Goal: Task Accomplishment & Management: Complete application form

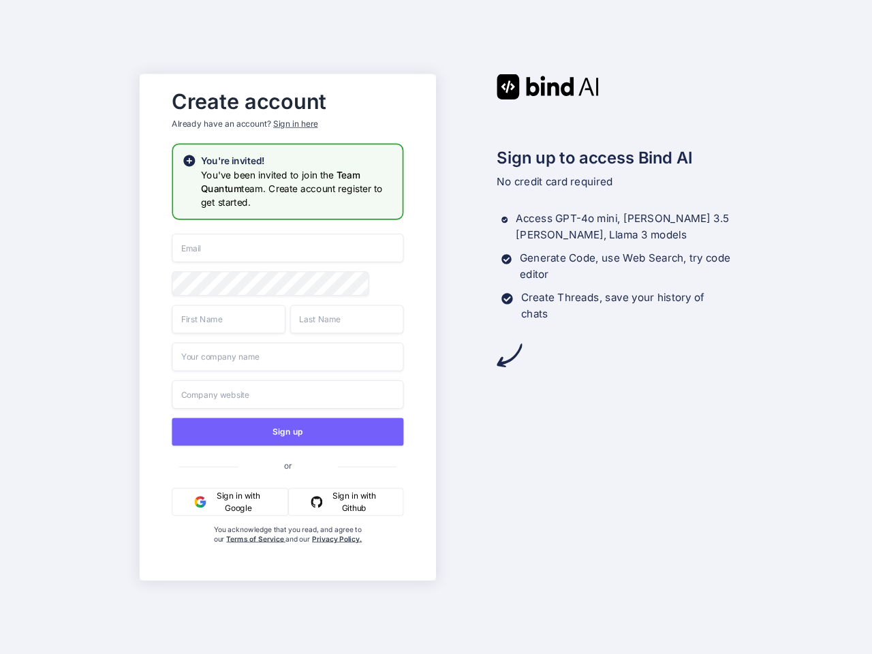
click at [295, 121] on div "Sign in here" at bounding box center [295, 124] width 44 height 12
click at [287, 246] on input "email" at bounding box center [288, 248] width 232 height 29
click at [396, 281] on span at bounding box center [396, 282] width 14 height 23
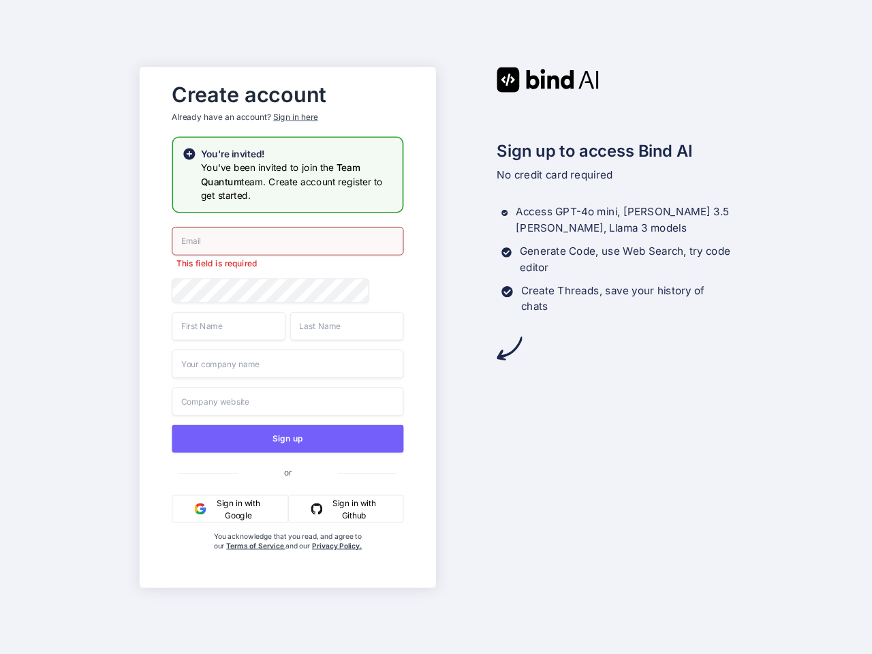
click at [228, 321] on input "text" at bounding box center [229, 325] width 114 height 29
click at [347, 321] on input "text" at bounding box center [347, 325] width 114 height 29
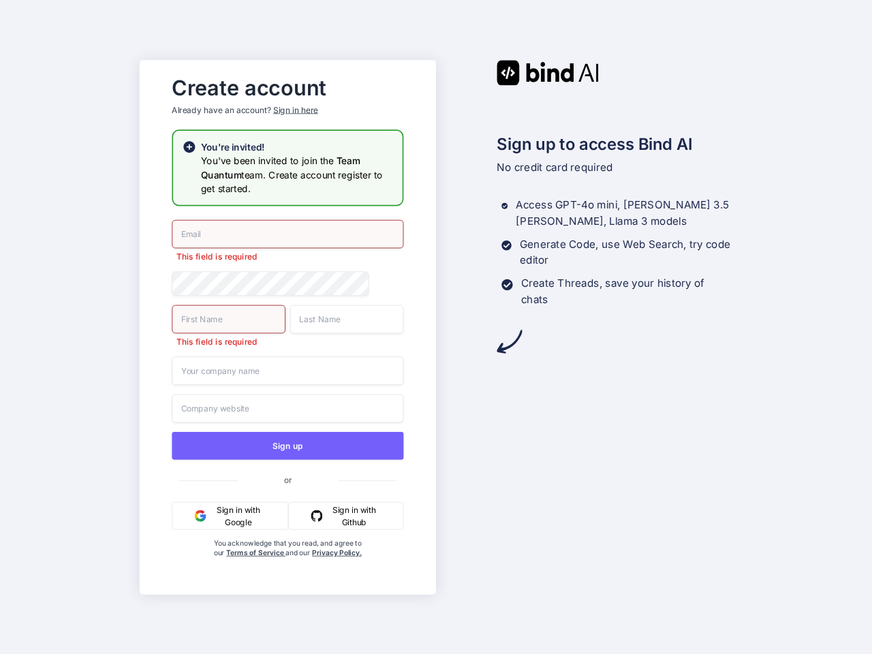
click at [287, 359] on input "text" at bounding box center [288, 370] width 232 height 29
click at [287, 396] on div "This field is required This field is required This field is required Sign up or…" at bounding box center [288, 401] width 232 height 365
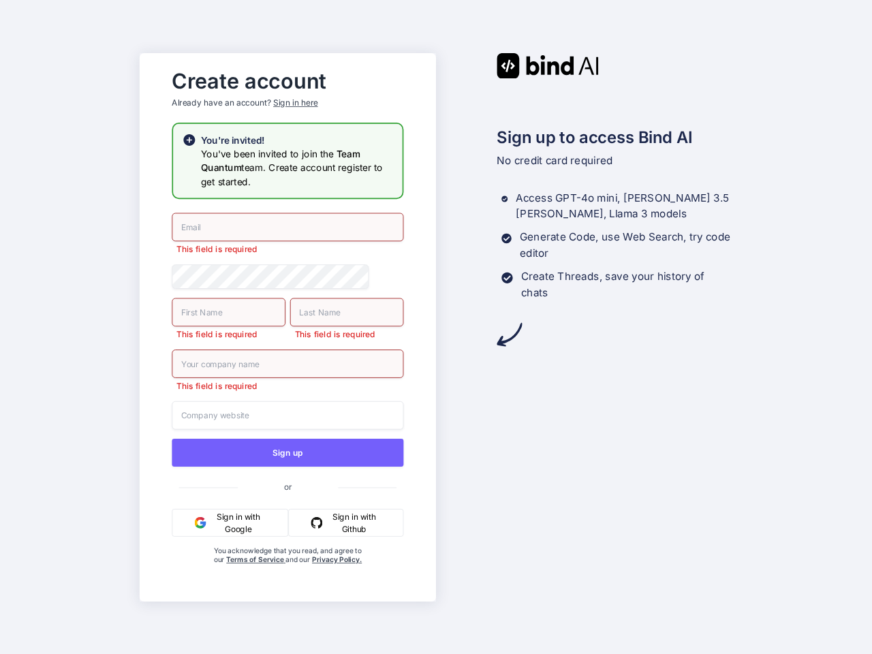
click at [287, 433] on div "This field is required This field is required This field is required This field…" at bounding box center [288, 401] width 232 height 379
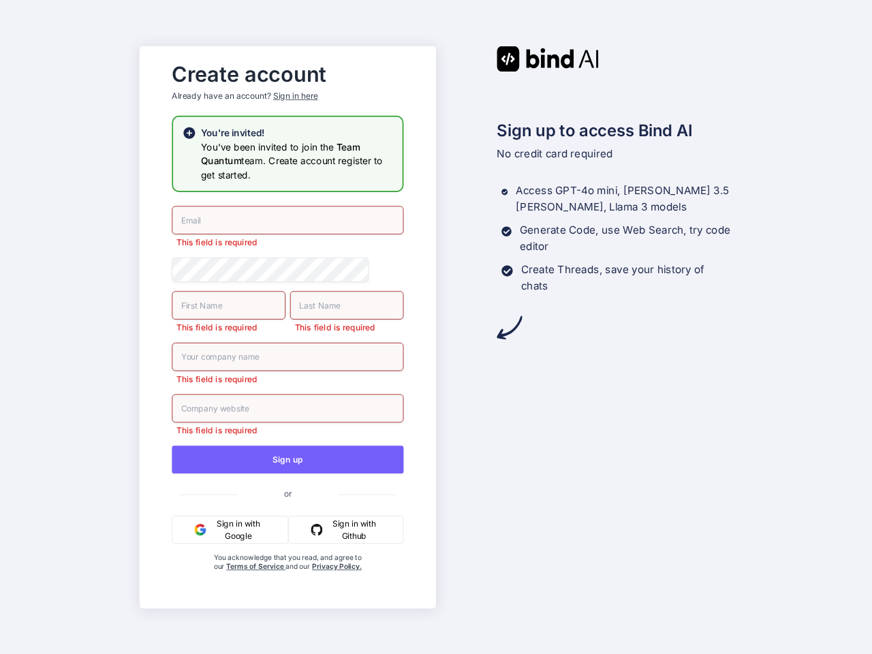
click at [229, 503] on span "or" at bounding box center [288, 494] width 232 height 24
click at [346, 503] on span "or" at bounding box center [288, 494] width 232 height 24
